Goal: Information Seeking & Learning: Learn about a topic

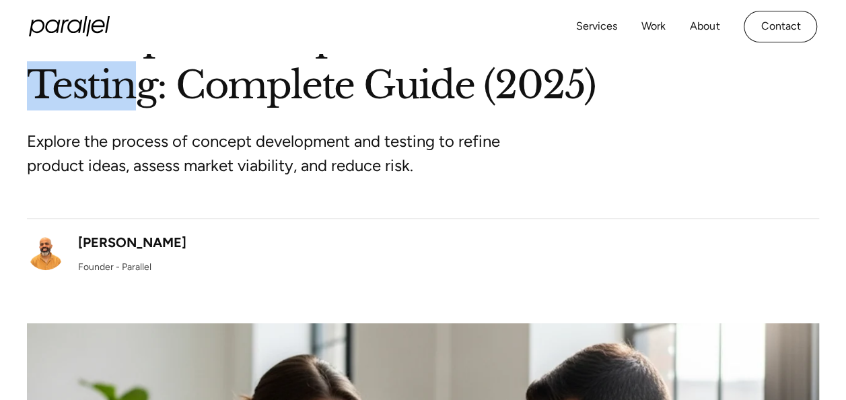
drag, startPoint x: 35, startPoint y: 75, endPoint x: 145, endPoint y: 75, distance: 109.7
click at [145, 75] on h1 "Concept Development and Testing: Complete Guide (2025)" at bounding box center [423, 61] width 792 height 98
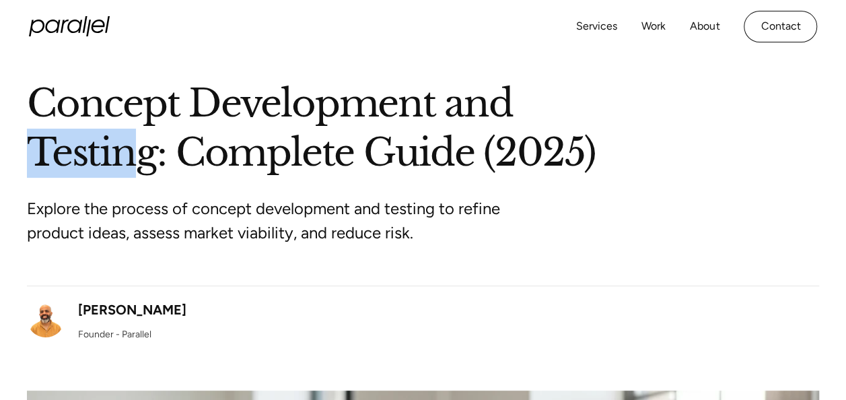
scroll to position [67, 0]
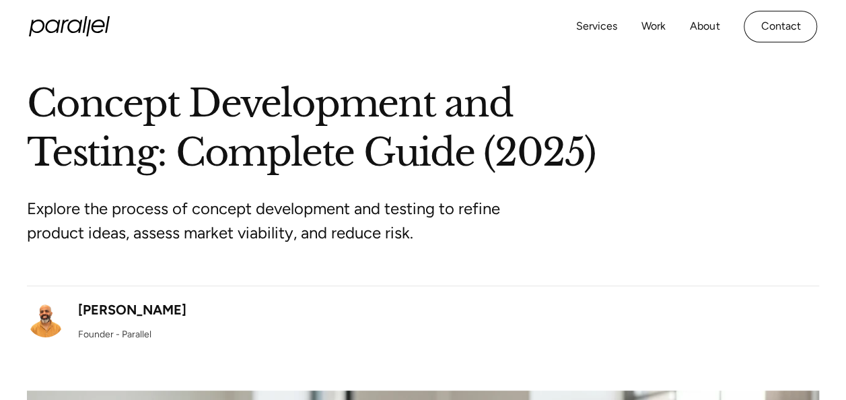
click at [517, 247] on div "Explore the process of concept development and testing to refine product ideas,…" at bounding box center [423, 232] width 792 height 108
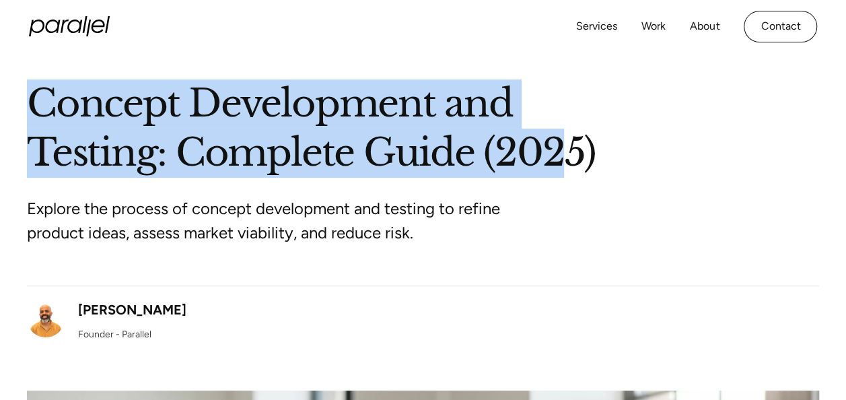
drag, startPoint x: 22, startPoint y: 93, endPoint x: 571, endPoint y: 156, distance: 552.9
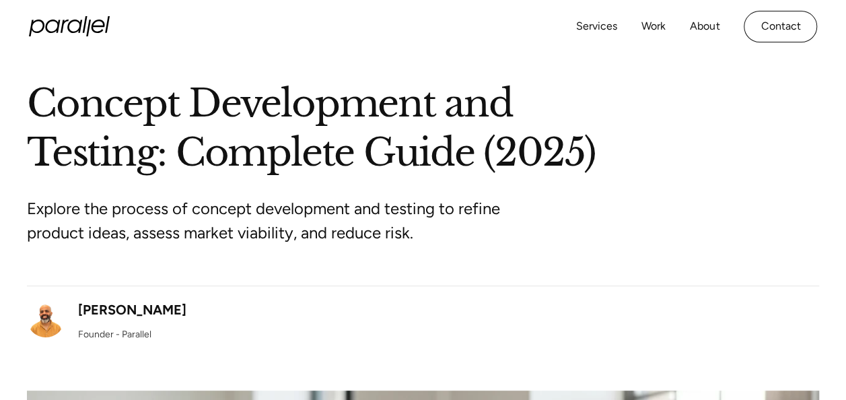
drag, startPoint x: 571, startPoint y: 156, endPoint x: 572, endPoint y: 186, distance: 30.3
click at [572, 186] on div "Explore the process of concept development and testing to refine product ideas,…" at bounding box center [423, 232] width 792 height 108
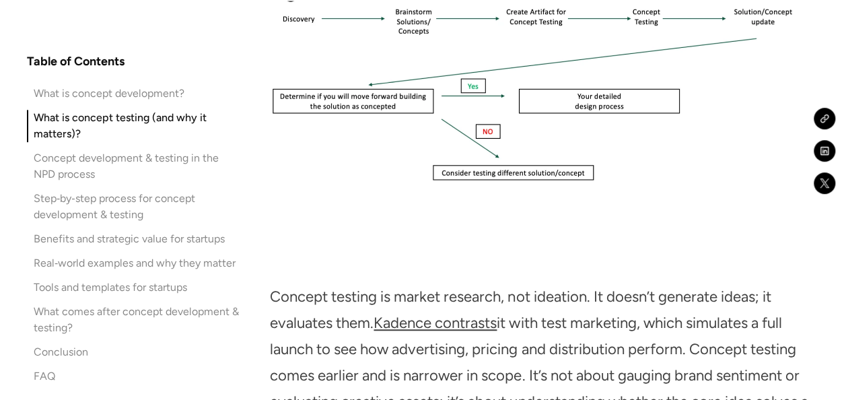
scroll to position [2962, 0]
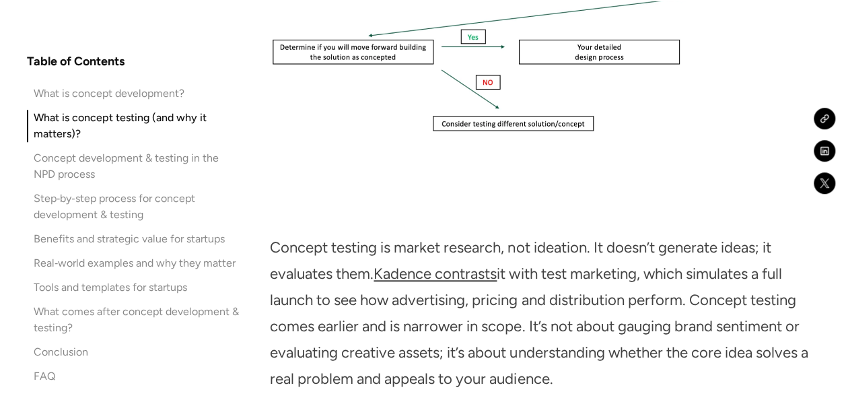
drag, startPoint x: 269, startPoint y: 246, endPoint x: 378, endPoint y: 283, distance: 114.5
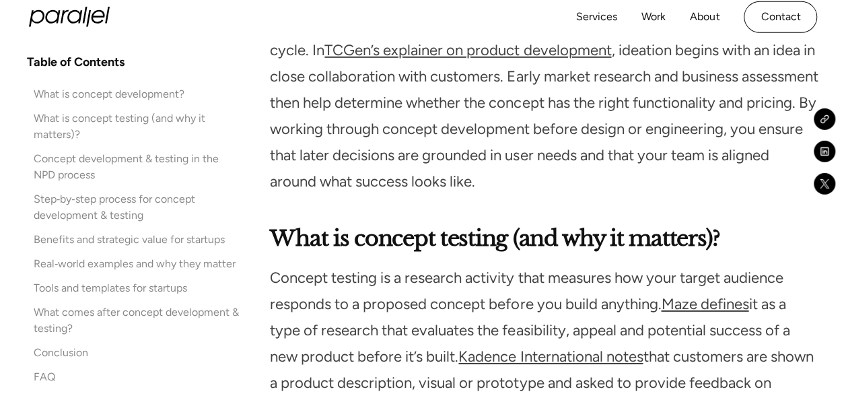
scroll to position [2154, 0]
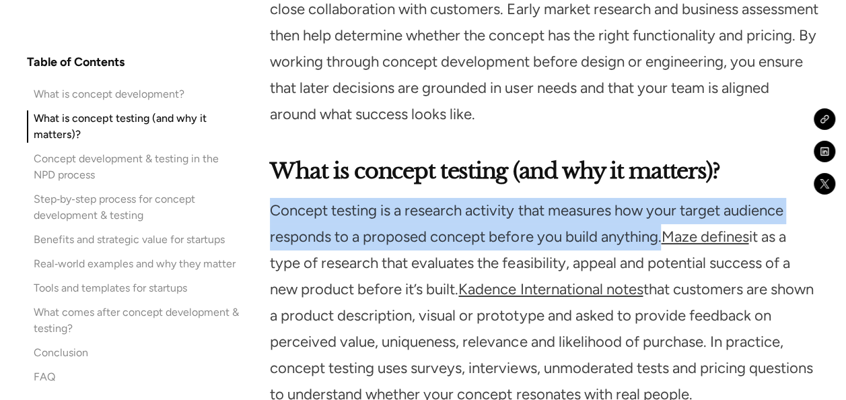
drag, startPoint x: 270, startPoint y: 211, endPoint x: 669, endPoint y: 238, distance: 399.5
click at [669, 238] on p "Concept testing is a research activity that measures how your target audience r…" at bounding box center [544, 303] width 548 height 210
copy p "Concept testing is a research activity that measures how your target audience r…"
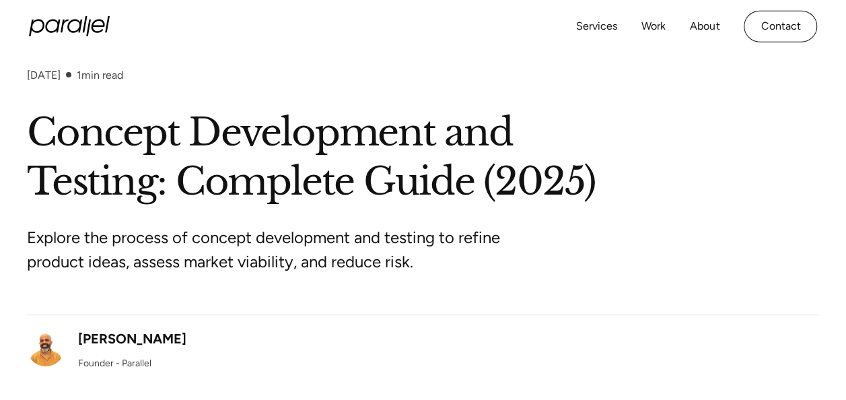
scroll to position [0, 0]
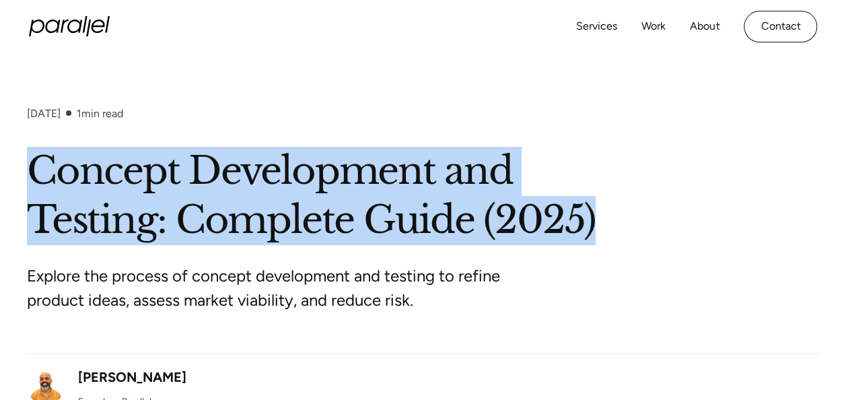
drag, startPoint x: 30, startPoint y: 162, endPoint x: 600, endPoint y: 220, distance: 573.2
click at [600, 220] on h1 "Concept Development and Testing: Complete Guide (2025)" at bounding box center [423, 196] width 792 height 98
copy h1 "Concept Development and Testing: Complete Guide (2025)"
